Goal: Find specific page/section: Find specific page/section

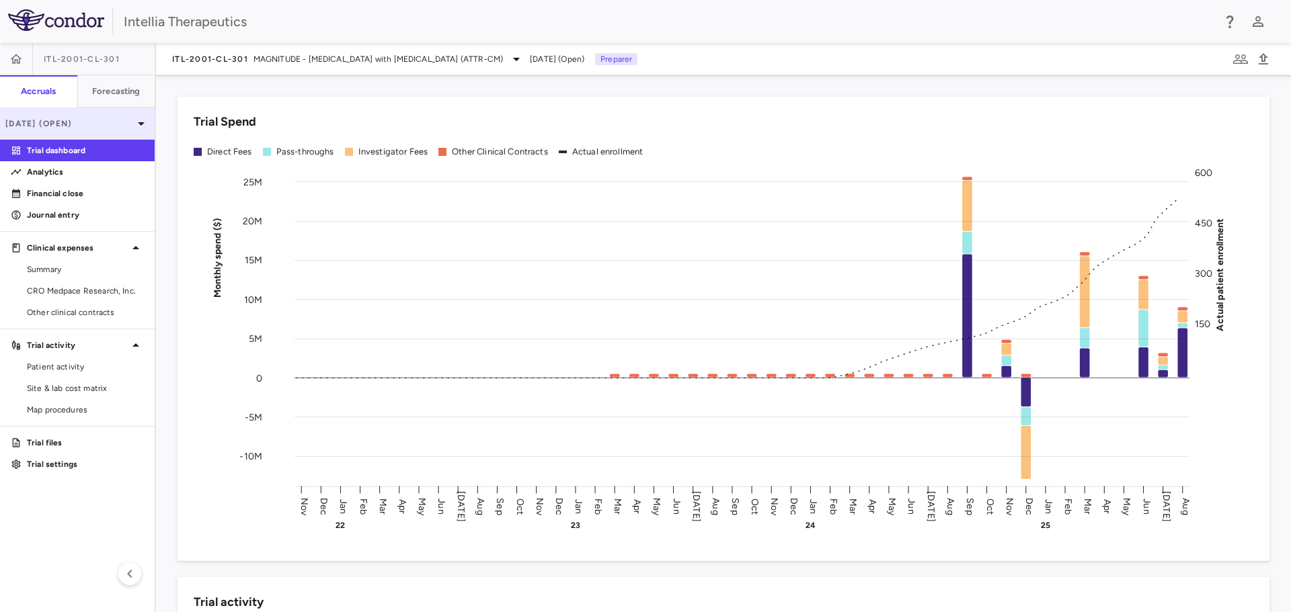
click at [125, 120] on p "[DATE] (Open)" at bounding box center [69, 124] width 128 height 12
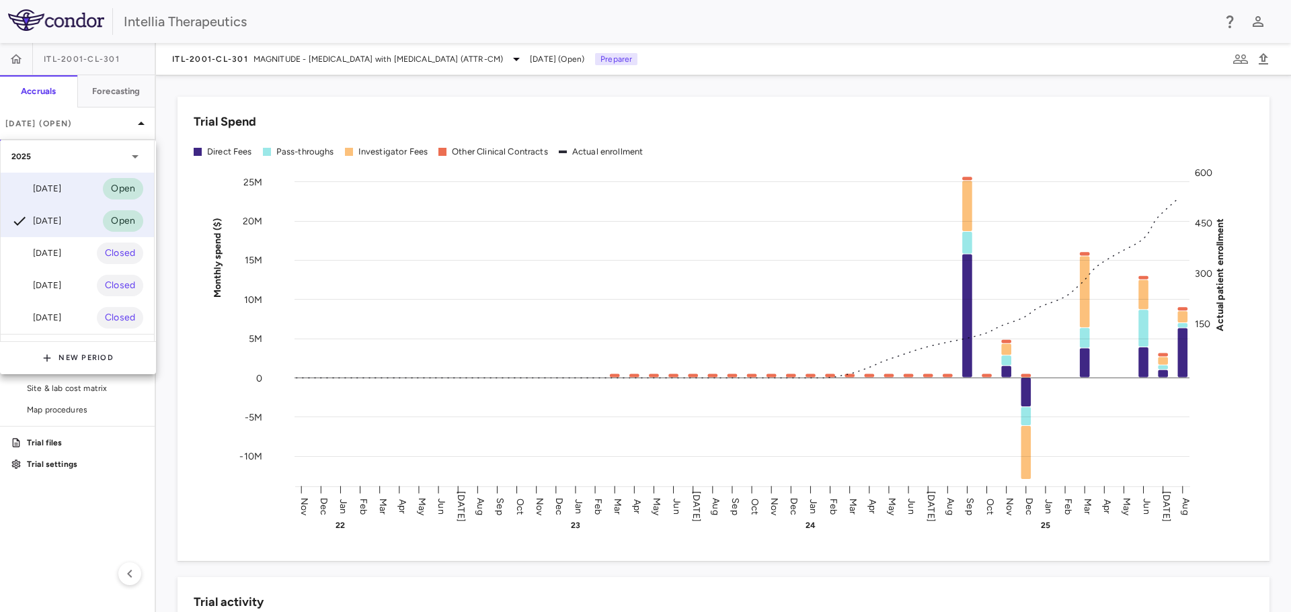
click at [77, 194] on div "Sep 2025 Open" at bounding box center [77, 189] width 153 height 32
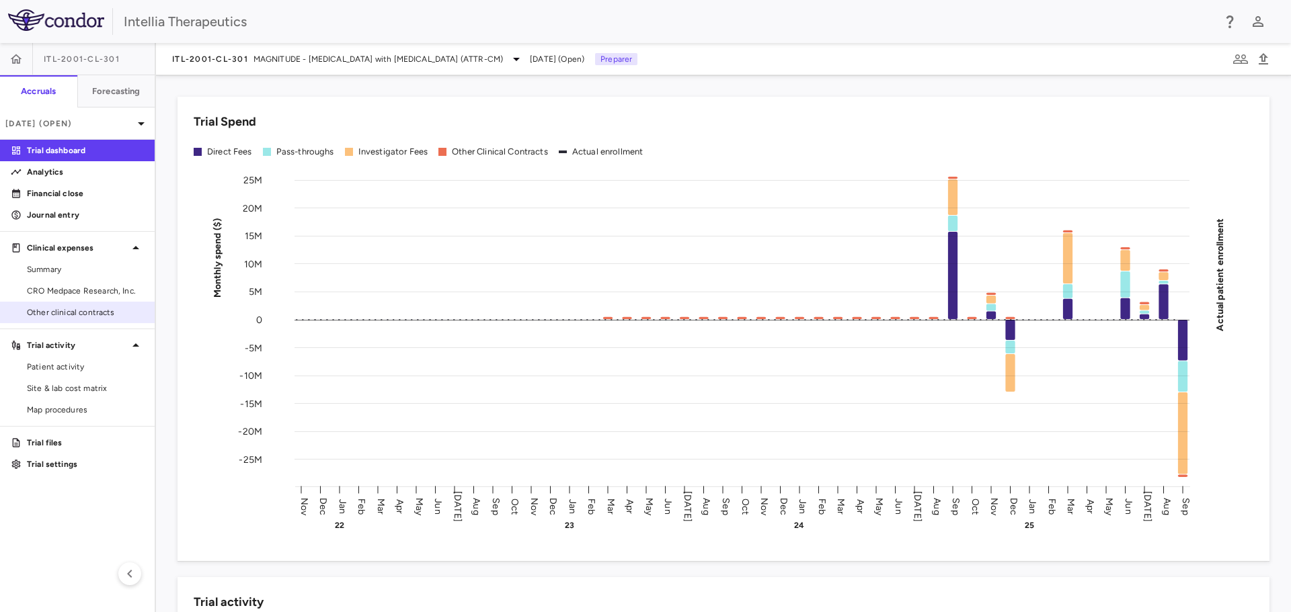
click at [89, 305] on link "Other clinical contracts" at bounding box center [77, 312] width 155 height 20
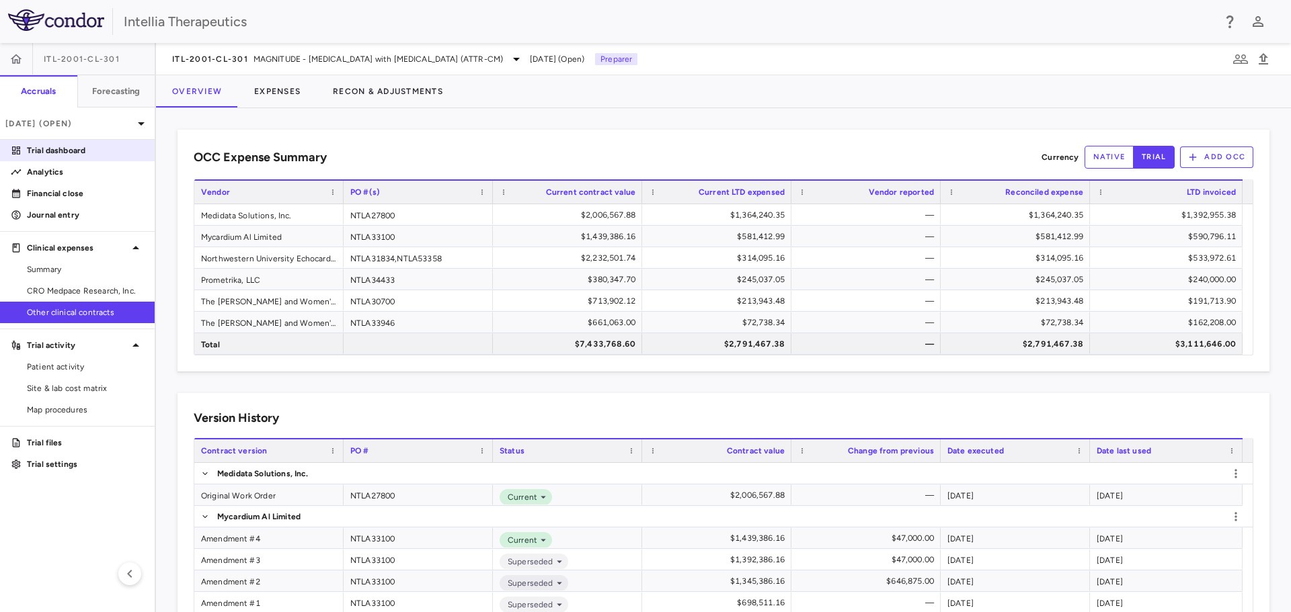
click at [77, 147] on p "Trial dashboard" at bounding box center [85, 151] width 117 height 12
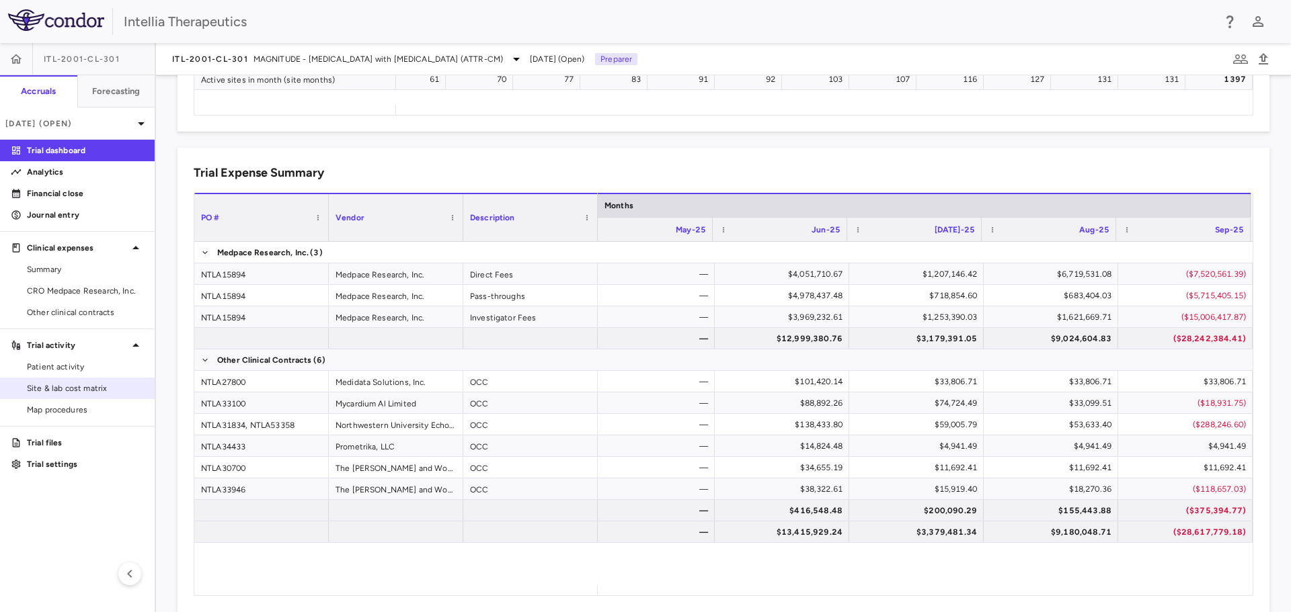
click at [67, 387] on span "Site & lab cost matrix" at bounding box center [85, 388] width 117 height 12
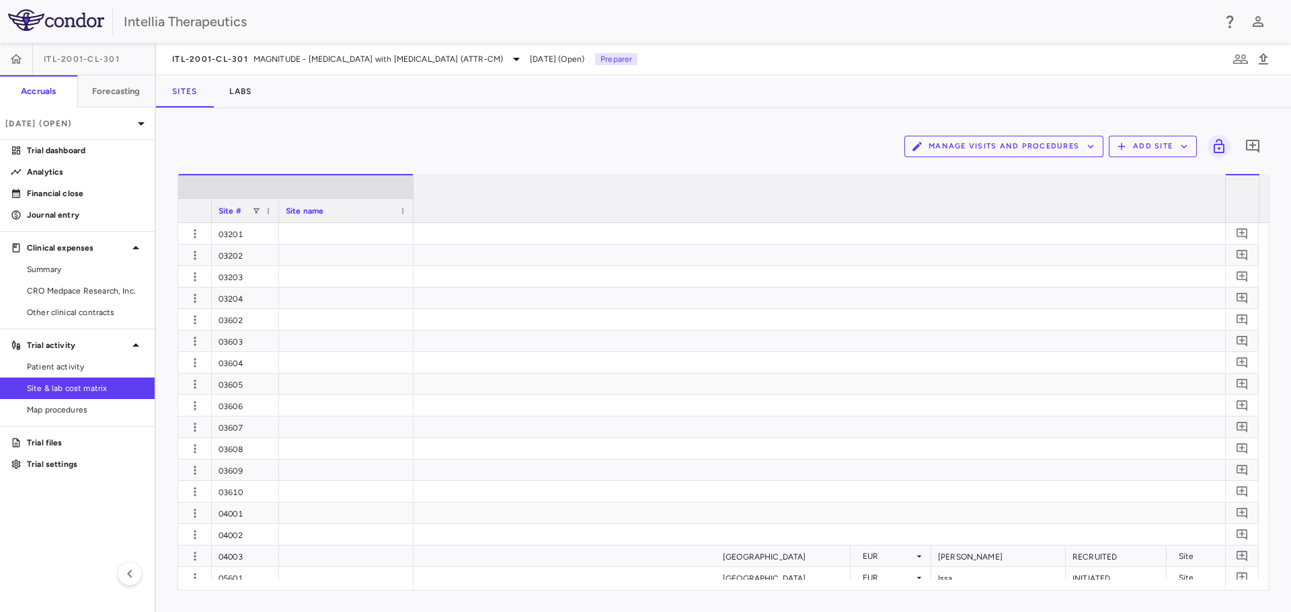
scroll to position [0, 2239]
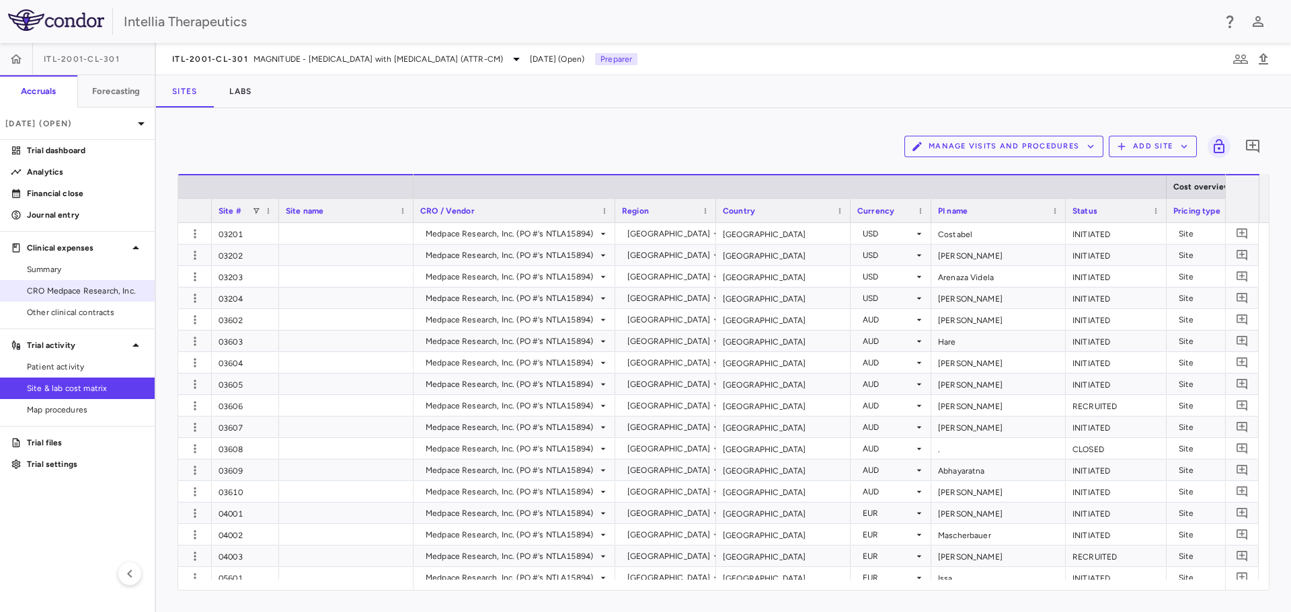
click at [107, 294] on span "CRO Medpace Research, Inc." at bounding box center [85, 291] width 117 height 12
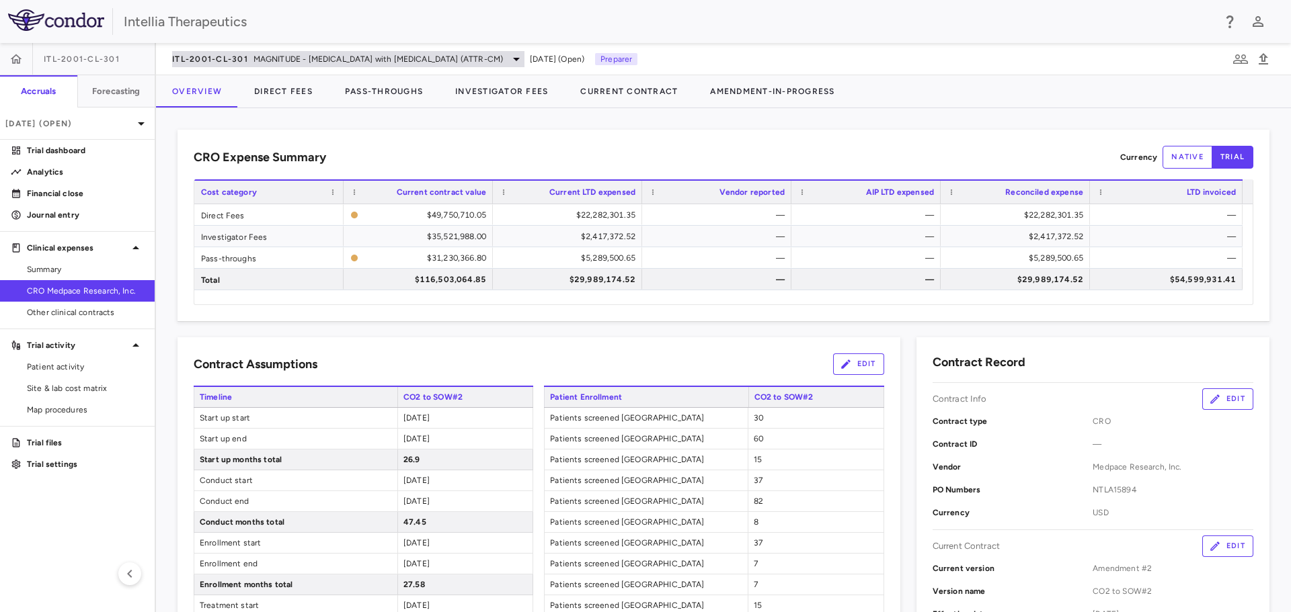
click at [421, 56] on span "MAGNITUDE - [MEDICAL_DATA] with [MEDICAL_DATA] (ATTR-CM)" at bounding box center [377, 59] width 249 height 12
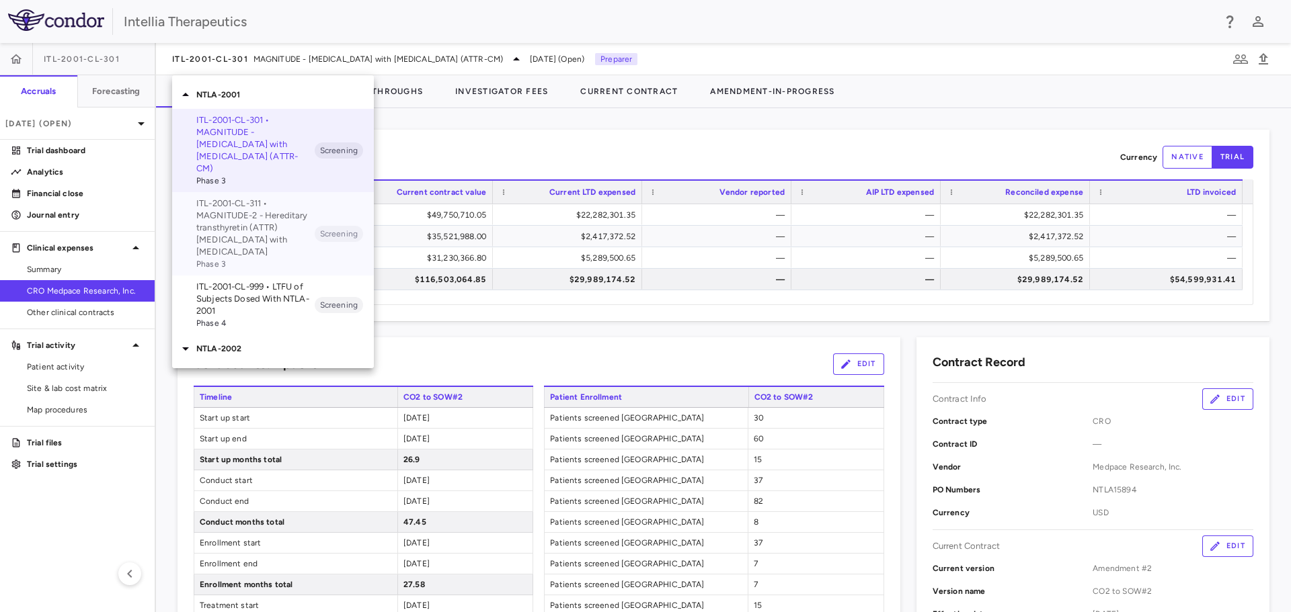
click at [270, 232] on p "ITL-2001-CL-311 • MAGNITUDE-2 - Hereditary transthyretin (ATTR) [MEDICAL_DATA] …" at bounding box center [255, 228] width 118 height 60
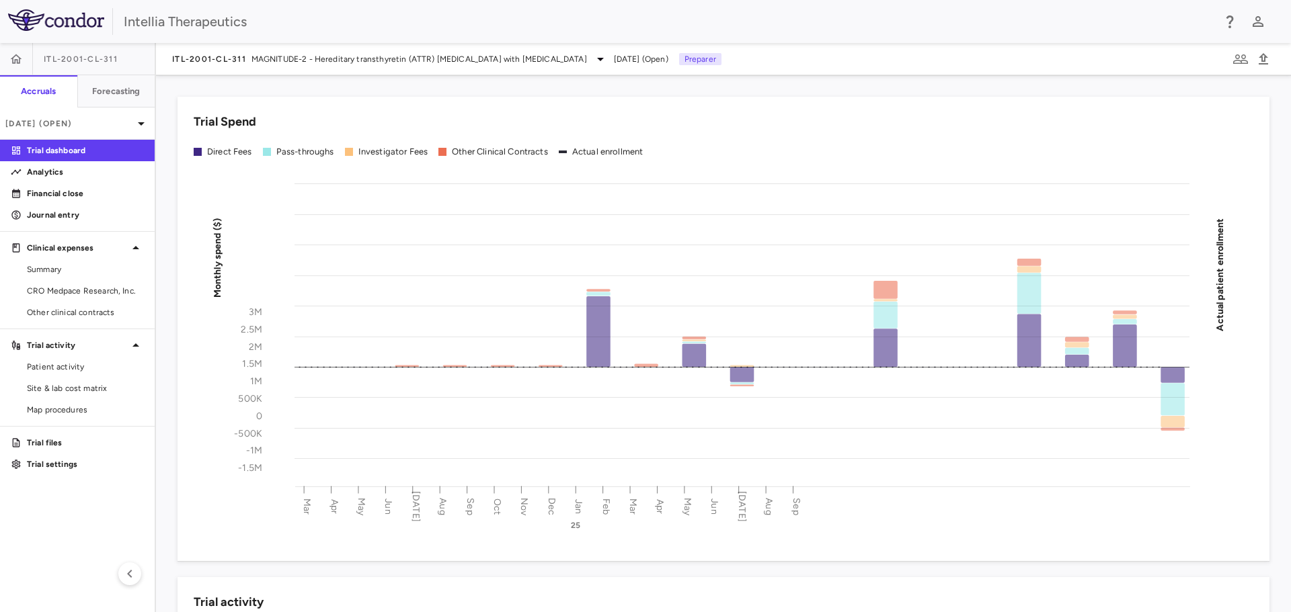
click at [102, 293] on span "CRO Medpace Research, Inc." at bounding box center [85, 291] width 117 height 12
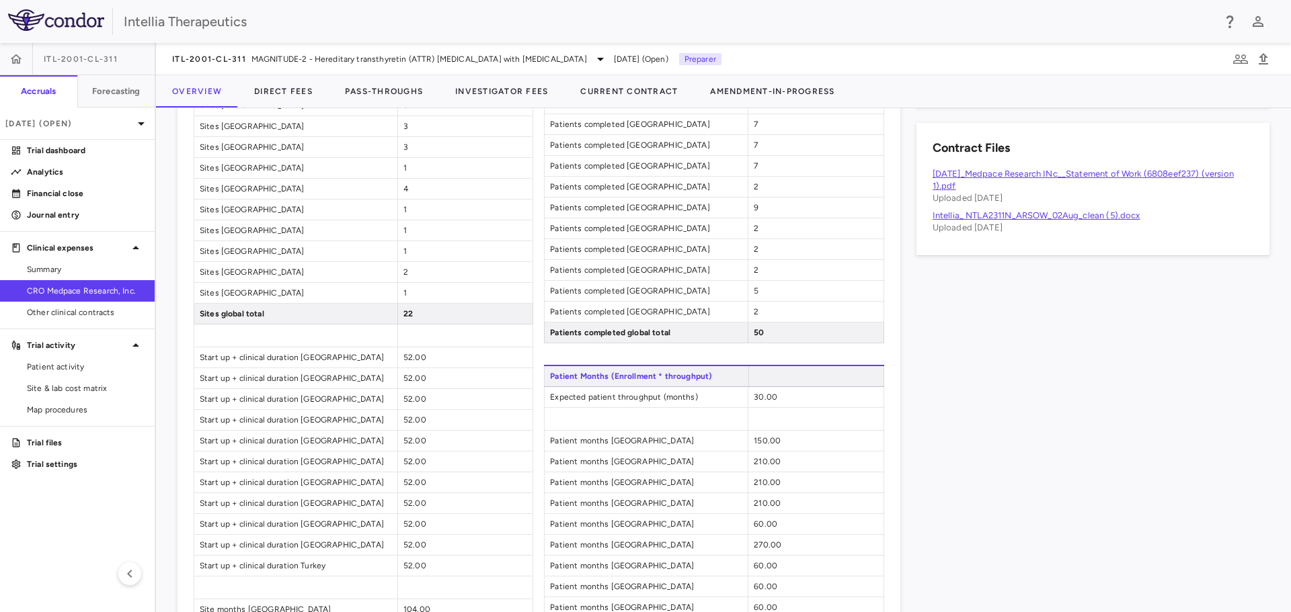
scroll to position [799, 0]
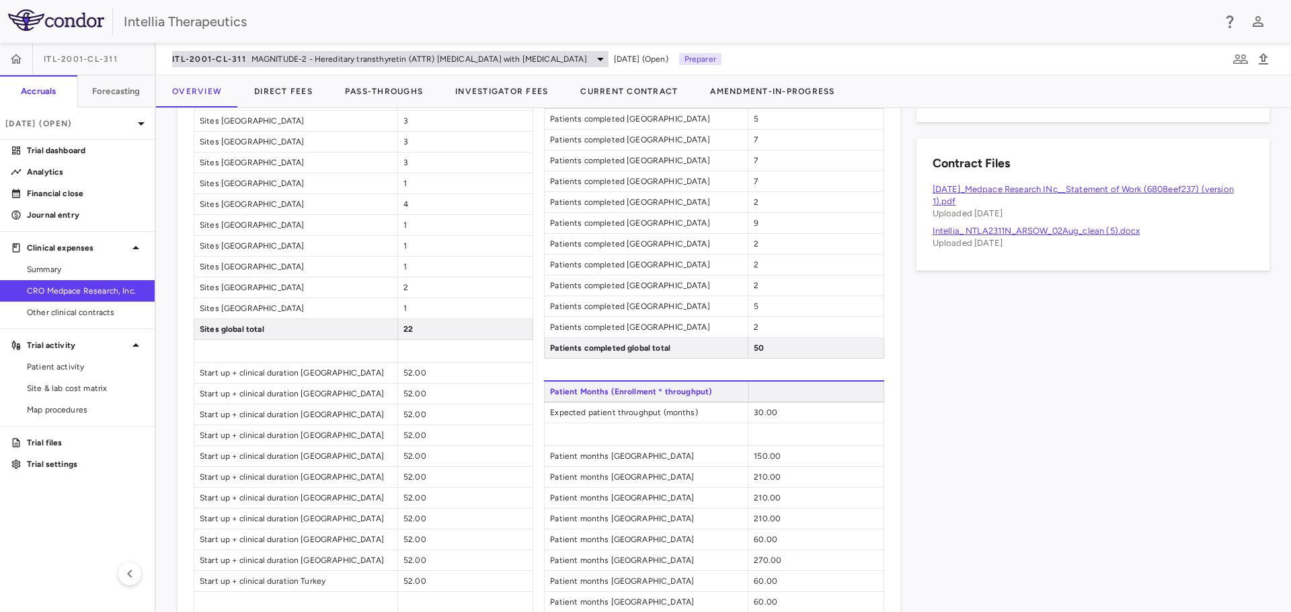
click at [491, 58] on span "MAGNITUDE-2 - Hereditary transthyretin (ATTR) [MEDICAL_DATA] with [MEDICAL_DATA]" at bounding box center [418, 59] width 335 height 12
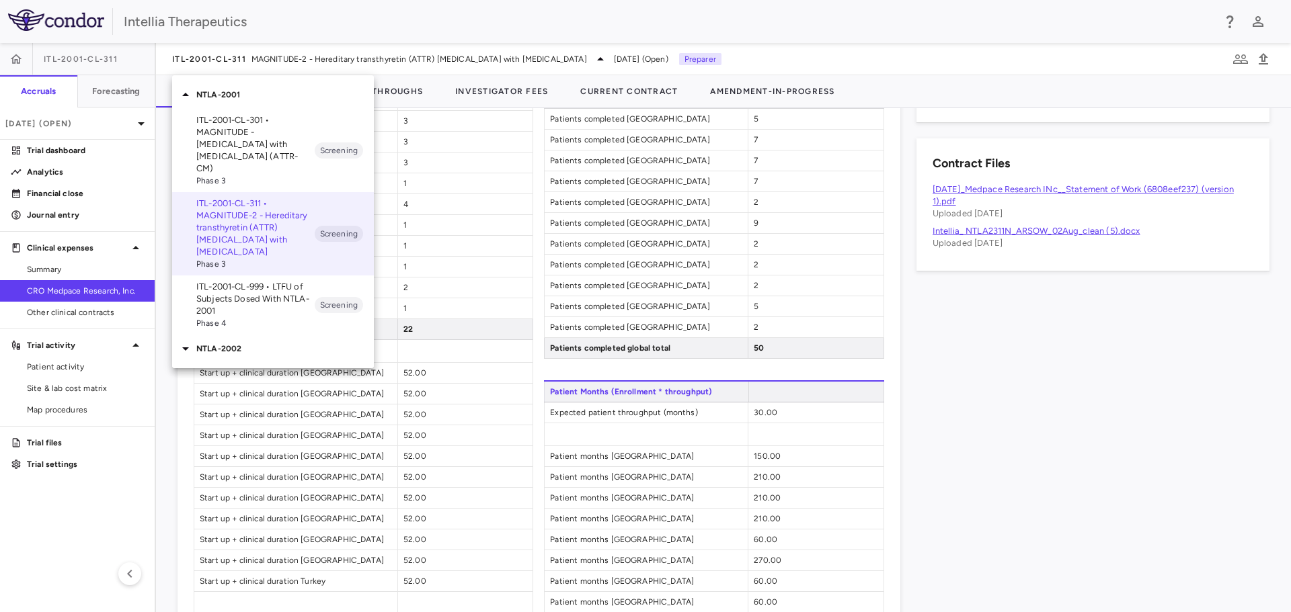
click at [258, 348] on div "NTLA-2002" at bounding box center [273, 349] width 202 height 28
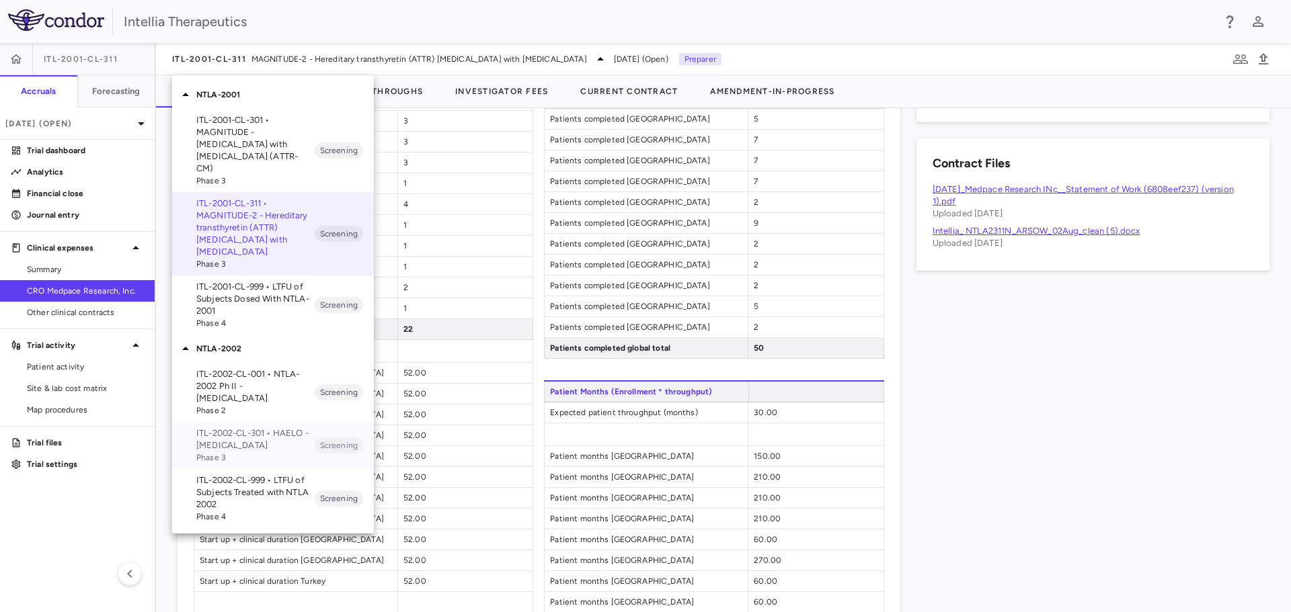
click at [255, 434] on p "ITL-2002-CL-301 • HAELO - [MEDICAL_DATA]" at bounding box center [255, 440] width 118 height 24
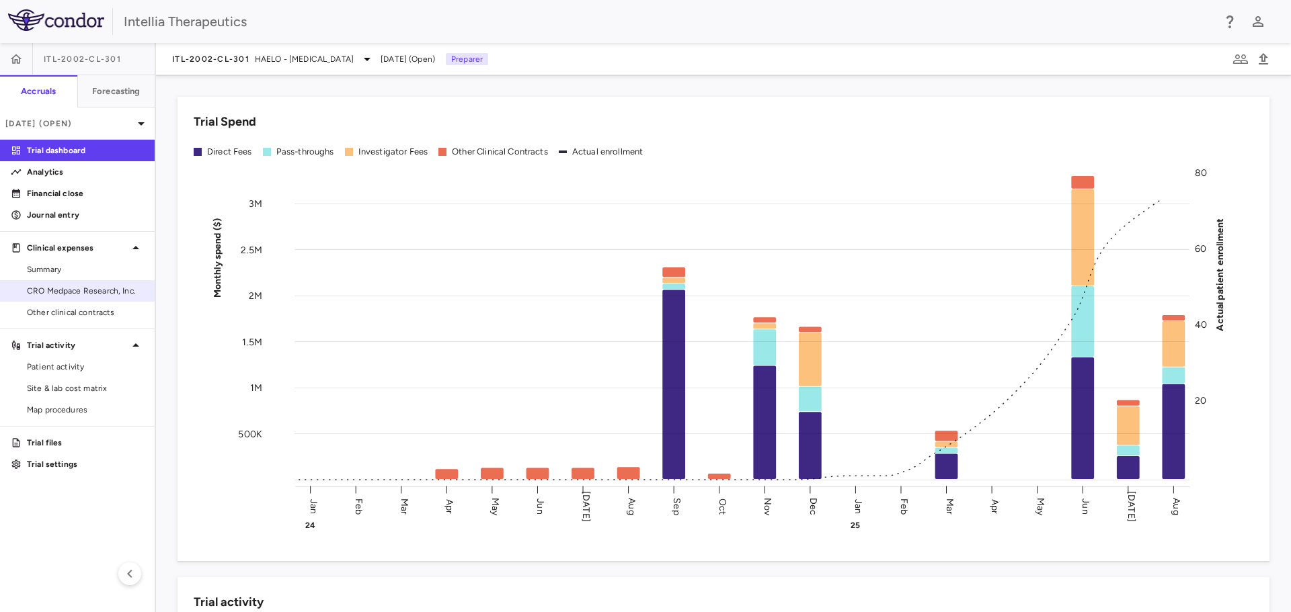
scroll to position [134, 0]
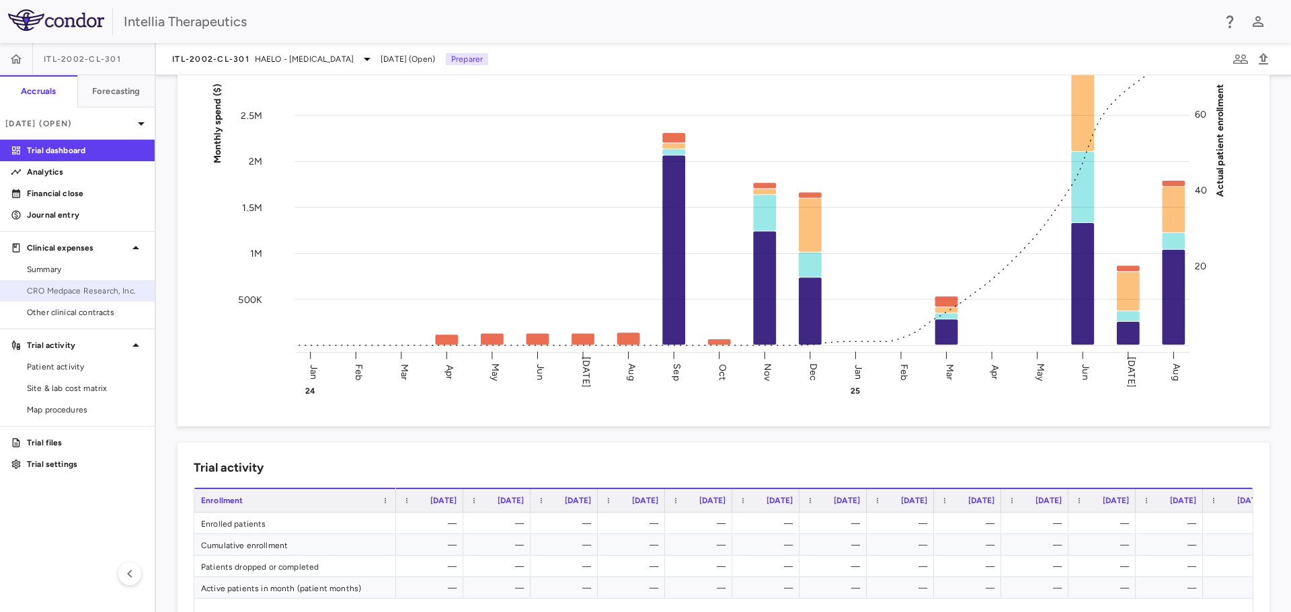
click at [75, 298] on link "CRO Medpace Research, Inc." at bounding box center [77, 291] width 155 height 20
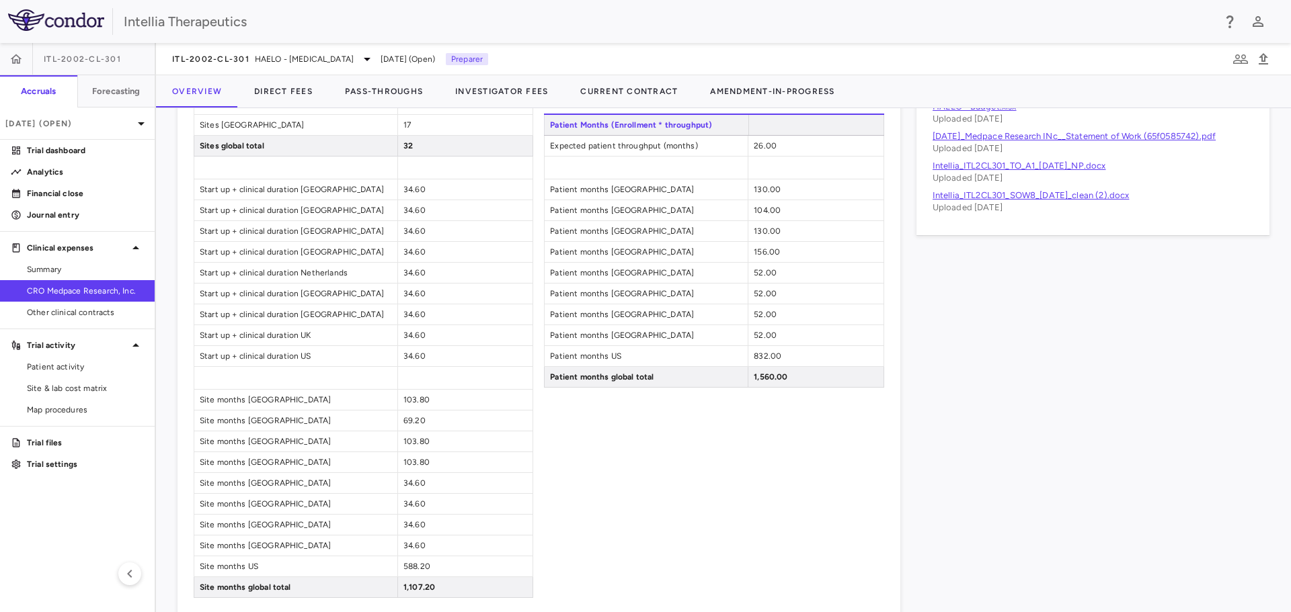
scroll to position [807, 0]
